Goal: Task Accomplishment & Management: Complete application form

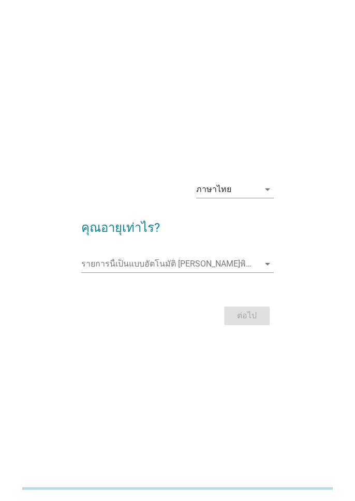
click at [261, 196] on icon "arrow_drop_down" at bounding box center [267, 189] width 12 height 12
click at [305, 174] on div "ภาษาไทย arrow_drop_down คุณอายุเท่าไร? รายการนี้เป็นแบบอัตโนมัติ [PERSON_NAME]พ…" at bounding box center [177, 250] width 330 height 188
click at [247, 272] on input "รายการนี้เป็นแบบอัตโนมัติ คุณสามารถพิมพ์ลงในรายการนี้" at bounding box center [170, 264] width 178 height 17
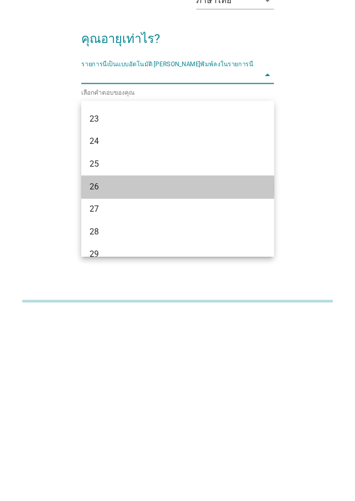
scroll to position [118, 0]
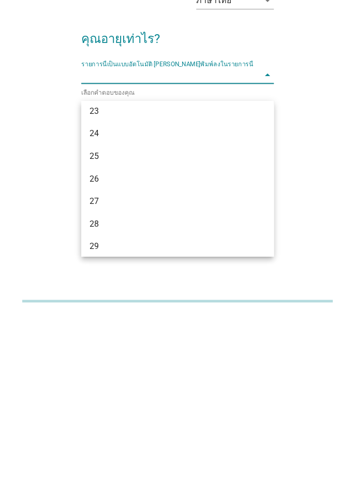
click at [199, 411] on div "28" at bounding box center [170, 411] width 161 height 12
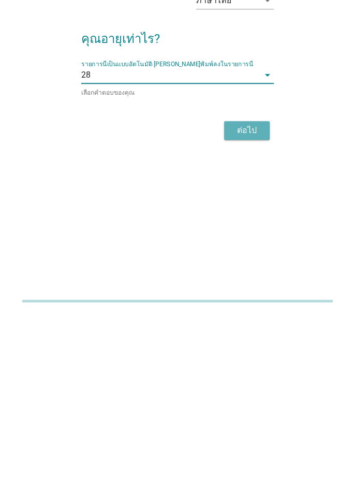
click at [249, 324] on div "ต่อไป" at bounding box center [246, 318] width 29 height 12
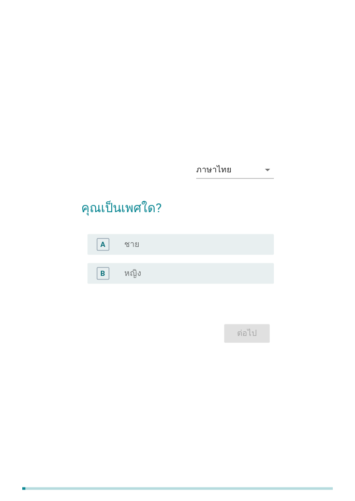
scroll to position [0, 0]
click at [239, 285] on div "B radio_button_unchecked หญิง" at bounding box center [180, 274] width 186 height 21
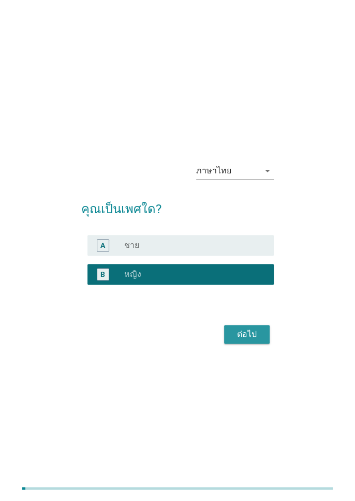
click at [256, 341] on div "ต่อไป" at bounding box center [246, 334] width 29 height 12
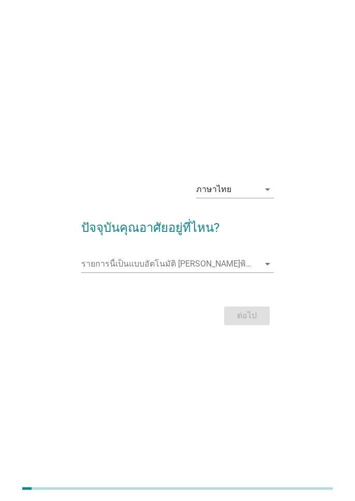
click at [258, 272] on input "รายการนี้เป็นแบบอัตโนมัติ คุณสามารถพิมพ์ลงในรายการนี้" at bounding box center [170, 264] width 178 height 17
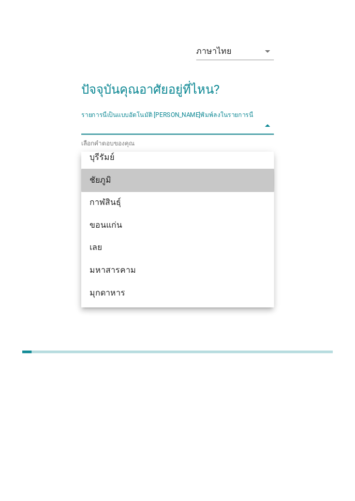
scroll to position [55, 0]
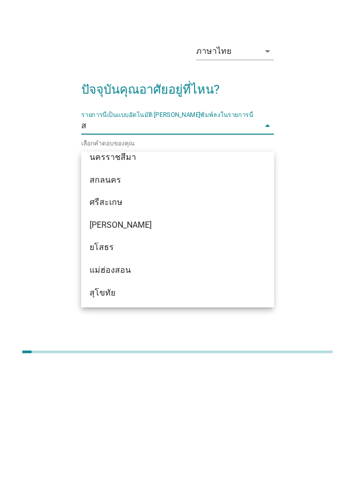
type input "สม"
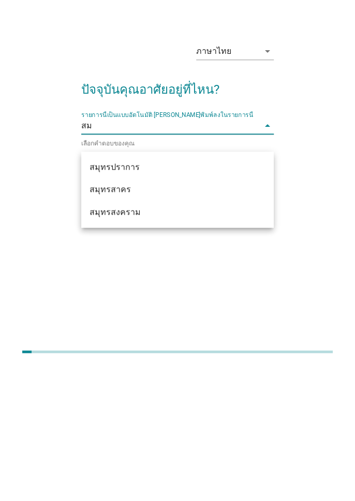
click at [244, 271] on div "รายการนี้เป็นแบบอัตโนมัติ [PERSON_NAME]พิมพ์ลงในรายการนี้ สม arrow_drop_down" at bounding box center [177, 262] width 193 height 17
click at [251, 299] on div "สมุทรปราการ" at bounding box center [177, 303] width 193 height 23
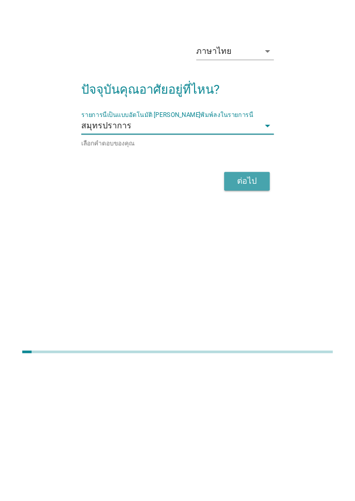
click at [254, 324] on div "ต่อไป" at bounding box center [246, 318] width 29 height 12
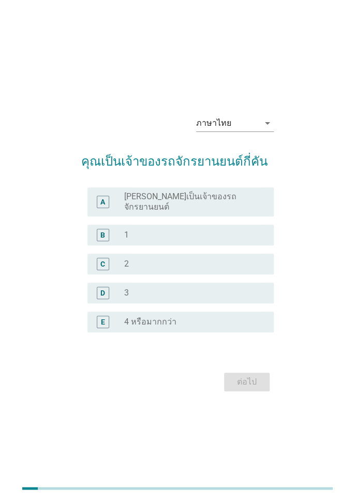
click at [250, 212] on div "radio_button_unchecked [PERSON_NAME]เป็นเจ้าของรถจักรยานยนต์" at bounding box center [190, 201] width 133 height 21
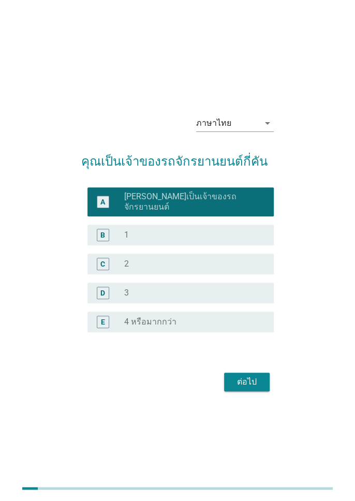
click at [258, 388] on div "ต่อไป" at bounding box center [246, 382] width 29 height 12
